Goal: Find specific page/section: Find specific page/section

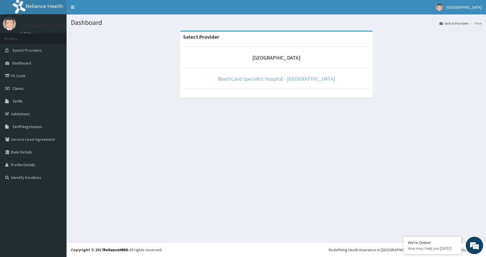
click at [267, 80] on link "BeachLand Specialist Hospital - [GEOGRAPHIC_DATA]" at bounding box center [276, 79] width 117 height 7
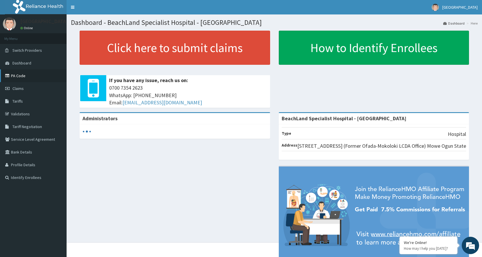
click at [28, 77] on link "PA Code" at bounding box center [33, 75] width 67 height 13
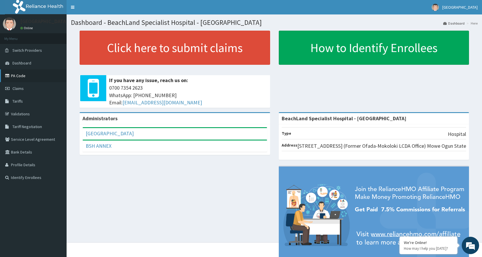
click at [32, 78] on link "PA Code" at bounding box center [33, 75] width 67 height 13
